Goal: Transaction & Acquisition: Purchase product/service

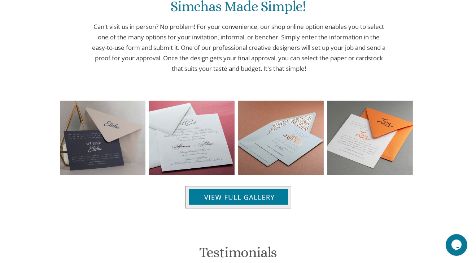
scroll to position [693, 0]
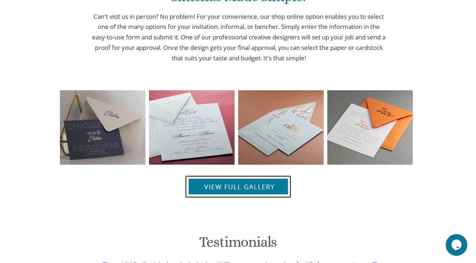
click at [263, 181] on img at bounding box center [238, 186] width 106 height 22
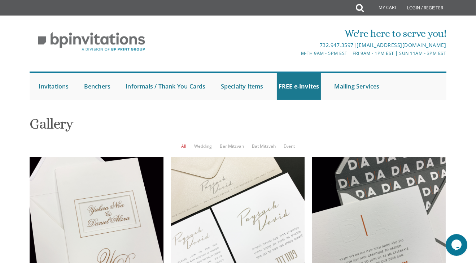
scroll to position [61, 0]
click at [233, 143] on link "Bar Mitzvah" at bounding box center [232, 146] width 24 height 6
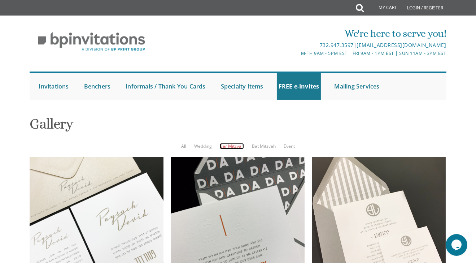
scroll to position [33, 0]
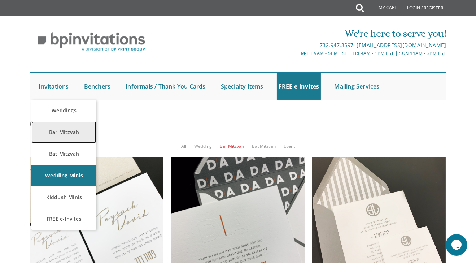
click at [68, 121] on link "Bar Mitzvah" at bounding box center [63, 132] width 65 height 22
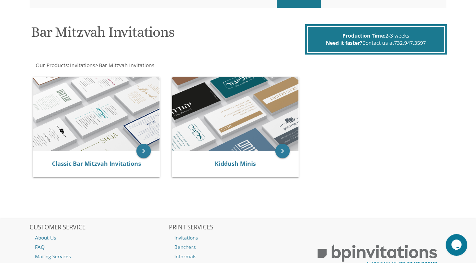
scroll to position [92, 0]
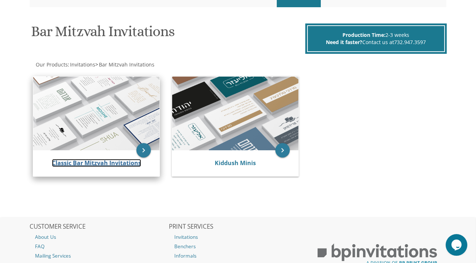
click at [100, 161] on link "Classic Bar Mitzvah Invitations" at bounding box center [96, 163] width 89 height 8
click at [92, 159] on link "Classic Bar Mitzvah Invitations" at bounding box center [96, 163] width 89 height 8
click at [141, 149] on icon "keyboard_arrow_right" at bounding box center [143, 150] width 14 height 14
click at [90, 161] on link "Classic Bar Mitzvah Invitations" at bounding box center [96, 163] width 89 height 8
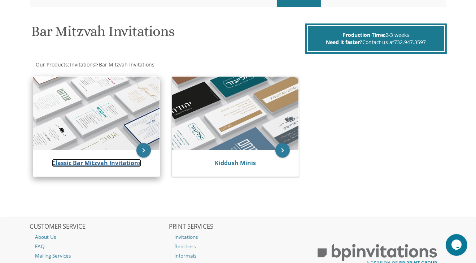
click at [90, 161] on link "Classic Bar Mitzvah Invitations" at bounding box center [96, 163] width 89 height 8
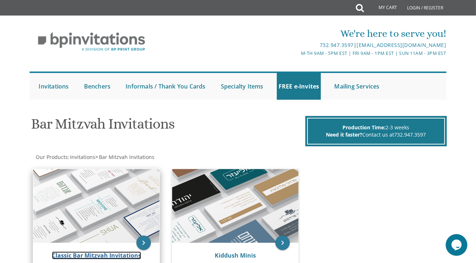
scroll to position [1, 0]
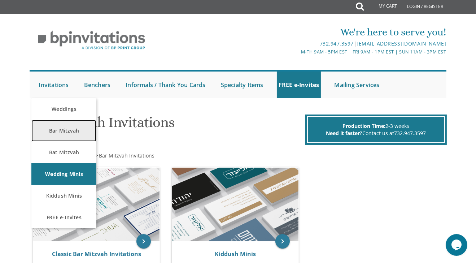
click at [40, 128] on link "Bar Mitzvah" at bounding box center [63, 131] width 65 height 22
click at [85, 137] on link "Bar Mitzvah" at bounding box center [63, 131] width 65 height 22
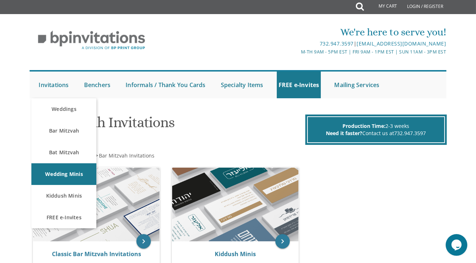
click at [128, 127] on h1 "Bar Mitzvah Invitations" at bounding box center [167, 124] width 272 height 21
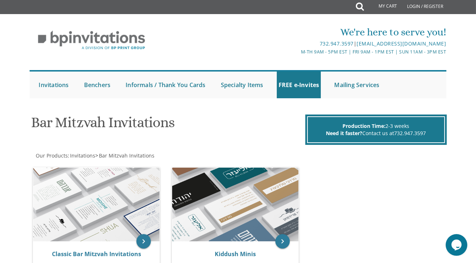
click at [193, 132] on h1 "Bar Mitzvah Invitations" at bounding box center [167, 124] width 272 height 21
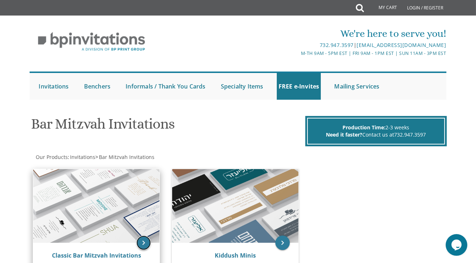
click at [146, 243] on icon "keyboard_arrow_right" at bounding box center [143, 242] width 14 height 14
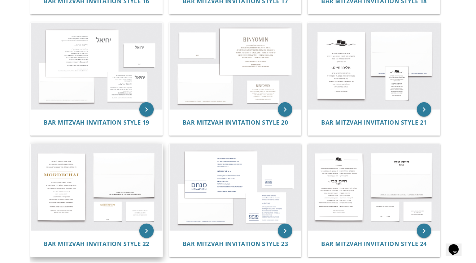
scroll to position [858, 0]
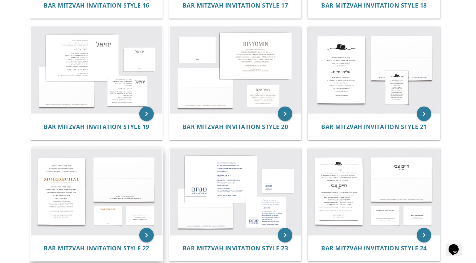
click at [72, 97] on img at bounding box center [97, 70] width 132 height 87
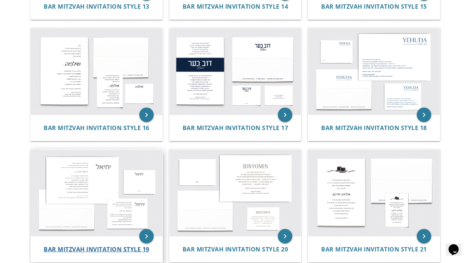
scroll to position [737, 0]
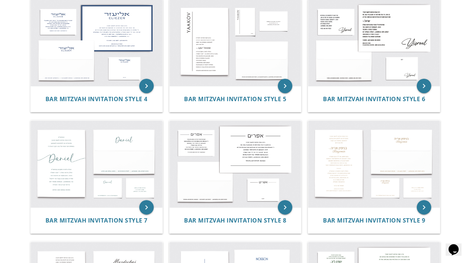
scroll to position [280, 0]
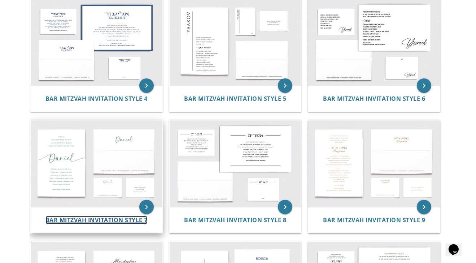
click at [120, 216] on span "Bar Mitzvah Invitation Style 7" at bounding box center [96, 220] width 102 height 8
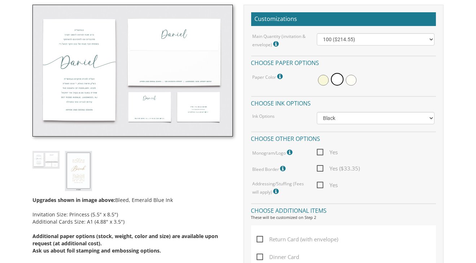
scroll to position [209, 0]
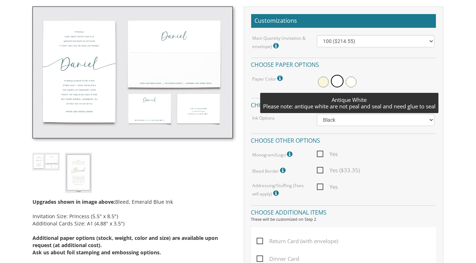
click at [352, 80] on span at bounding box center [351, 81] width 11 height 11
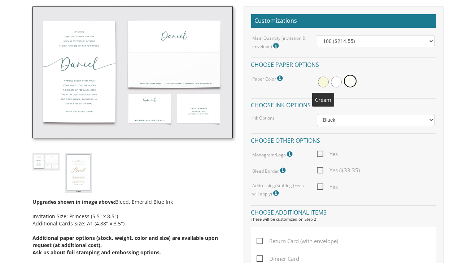
click at [322, 82] on span at bounding box center [323, 81] width 11 height 11
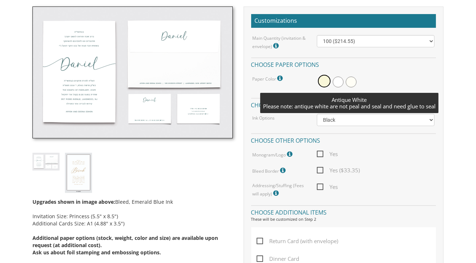
click at [348, 84] on span at bounding box center [351, 81] width 11 height 11
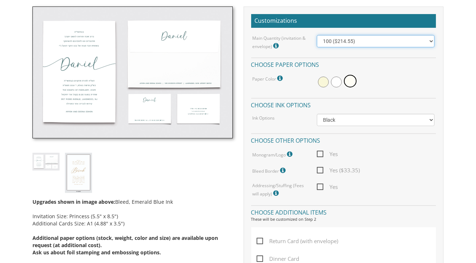
click at [430, 41] on select "100 ($214.55) 200 ($254.60) 300 ($294.25) 400 ($333.55) 500 ($373.90) 600 ($413…" at bounding box center [376, 41] width 118 height 12
click at [317, 35] on select "100 ($214.55) 200 ($254.60) 300 ($294.25) 400 ($333.55) 500 ($373.90) 600 ($413…" at bounding box center [376, 41] width 118 height 12
click at [387, 37] on select "100 ($214.55) 200 ($254.60) 300 ($294.25) 400 ($333.55) 500 ($373.90) 600 ($413…" at bounding box center [376, 41] width 118 height 12
select select "500"
click at [317, 35] on select "100 ($214.55) 200 ($254.60) 300 ($294.25) 400 ($333.55) 500 ($373.90) 600 ($413…" at bounding box center [376, 41] width 118 height 12
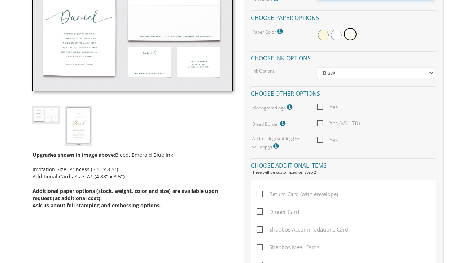
scroll to position [256, 0]
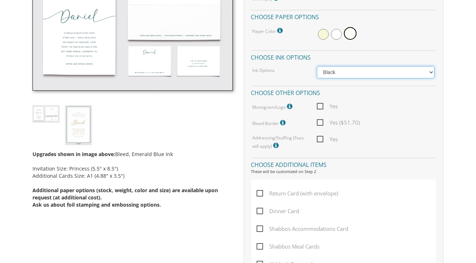
click at [378, 75] on select "Black Colored Ink ($65.00) Black + One Color ($100.00) Two Colors ($165.00)" at bounding box center [376, 72] width 118 height 12
select select "Standard"
click at [317, 66] on select "Black Colored Ink ($65.00) Black + One Color ($100.00) Two Colors ($165.00)" at bounding box center [376, 72] width 118 height 12
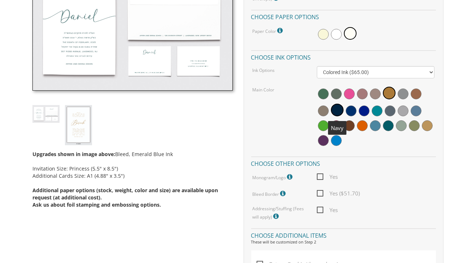
click at [339, 109] on span at bounding box center [337, 110] width 13 height 13
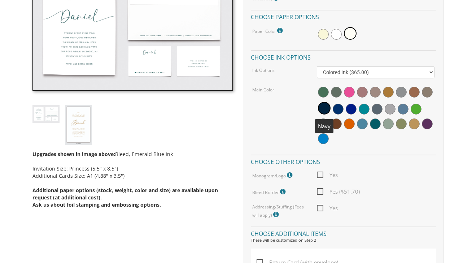
click at [324, 106] on span at bounding box center [324, 108] width 13 height 13
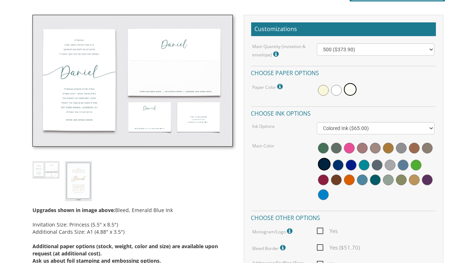
scroll to position [203, 0]
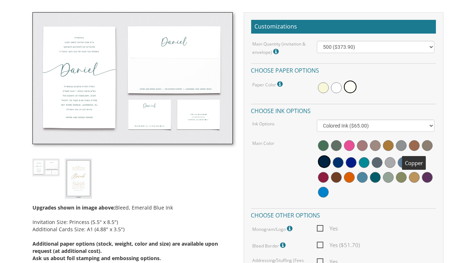
click at [409, 147] on span at bounding box center [414, 145] width 11 height 11
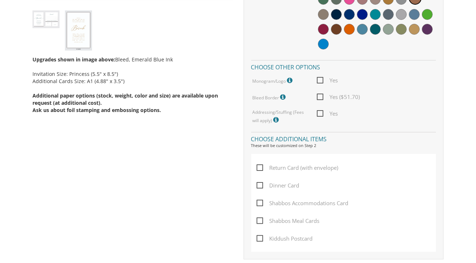
scroll to position [341, 0]
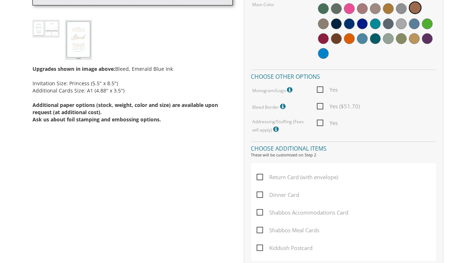
click at [317, 120] on span "Yes" at bounding box center [327, 122] width 21 height 9
click at [317, 120] on input "Yes" at bounding box center [319, 122] width 5 height 5
checkbox input "true"
click at [321, 86] on span "Yes" at bounding box center [327, 89] width 21 height 9
click at [321, 87] on input "Yes" at bounding box center [319, 89] width 5 height 5
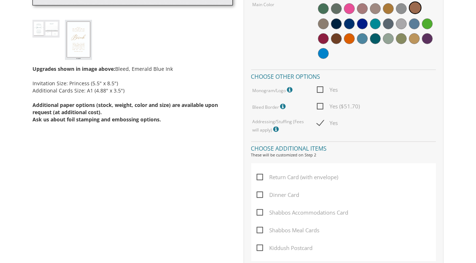
checkbox input "true"
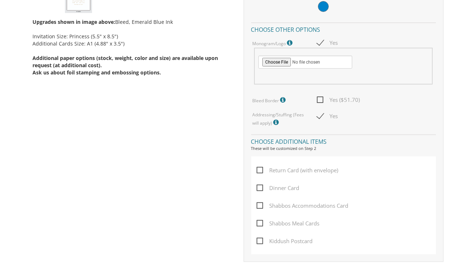
scroll to position [389, 0]
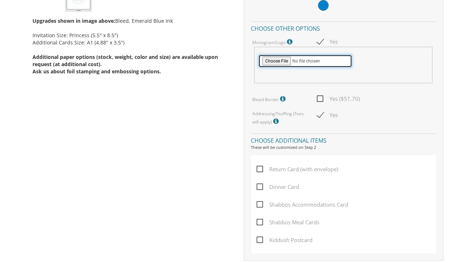
click at [281, 57] on input "file" at bounding box center [305, 60] width 94 height 13
